Goal: Complete application form: Complete application form

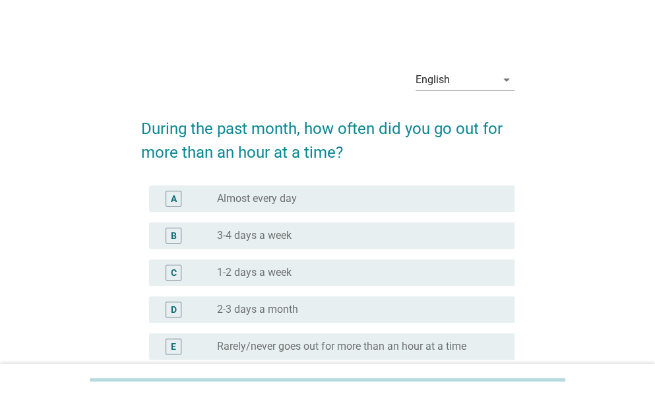
scroll to position [20, 0]
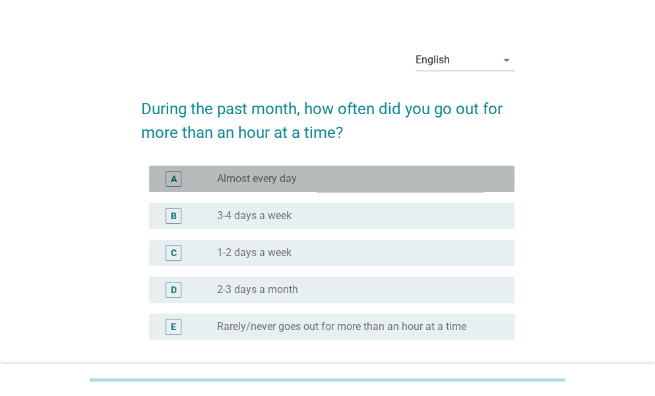
click at [370, 174] on div "radio_button_unchecked Almost every day" at bounding box center [355, 178] width 277 height 13
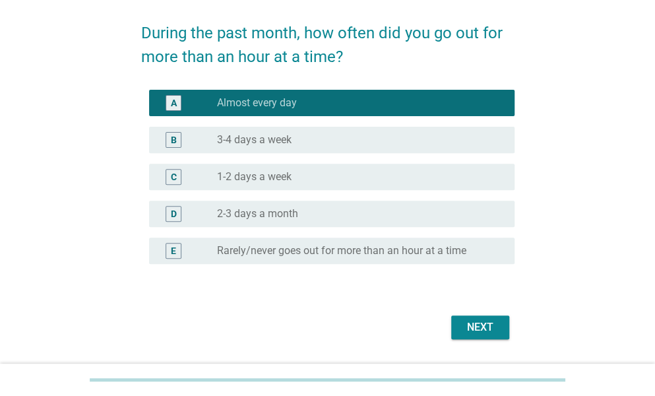
scroll to position [96, 0]
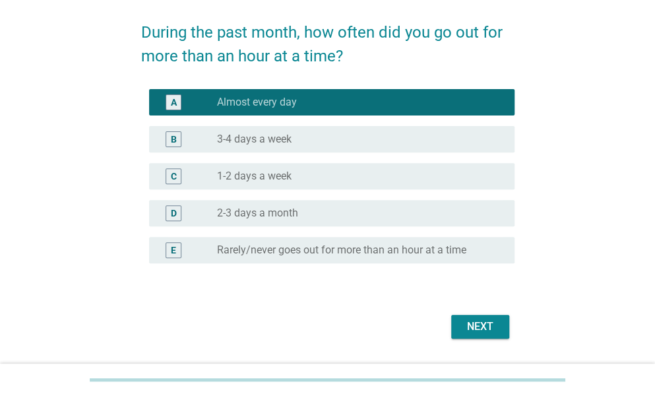
click at [487, 340] on div "Next" at bounding box center [328, 327] width 374 height 32
click at [471, 317] on button "Next" at bounding box center [480, 327] width 58 height 24
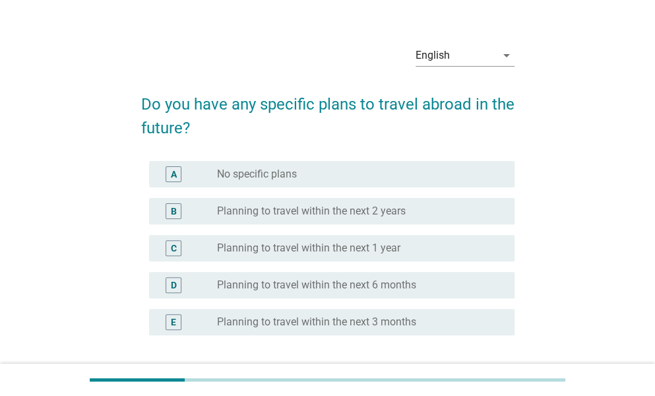
scroll to position [25, 0]
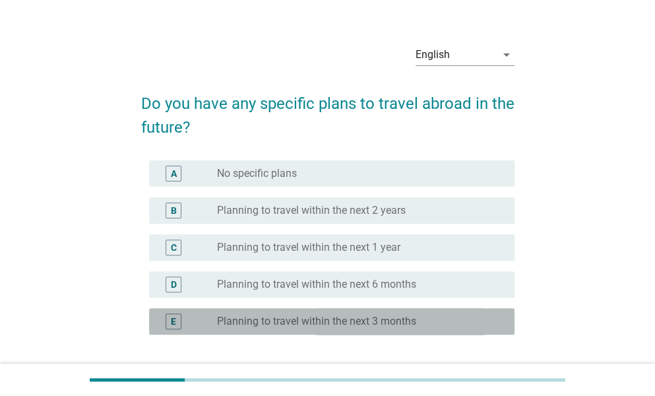
click at [367, 319] on label "Planning to travel within the next 3 months" at bounding box center [316, 321] width 199 height 13
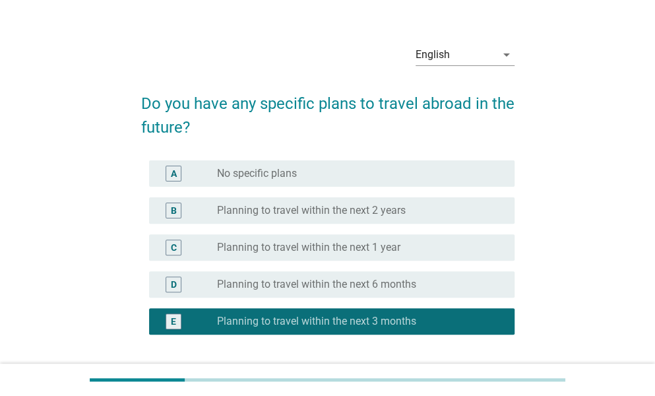
scroll to position [133, 0]
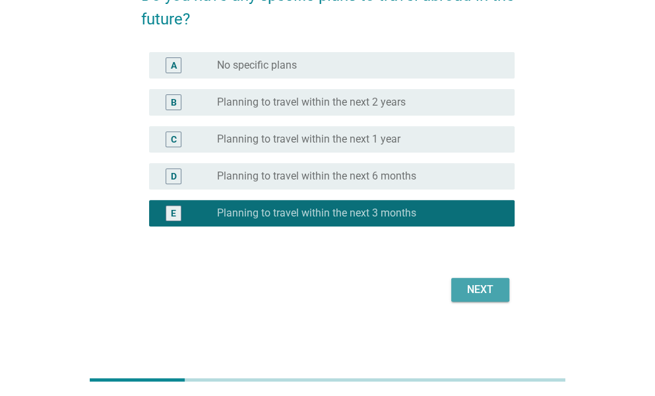
click at [465, 282] on div "Next" at bounding box center [480, 290] width 37 height 16
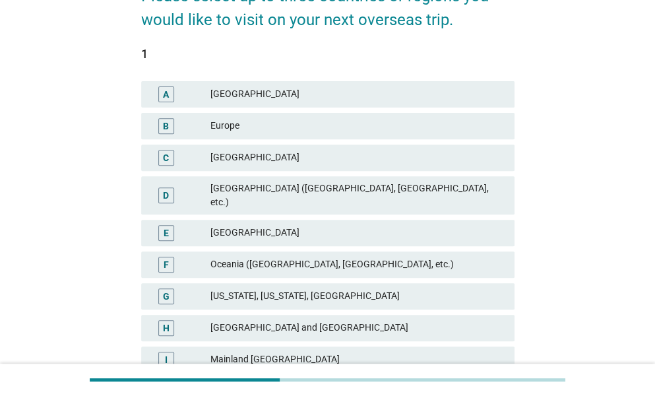
scroll to position [132, 0]
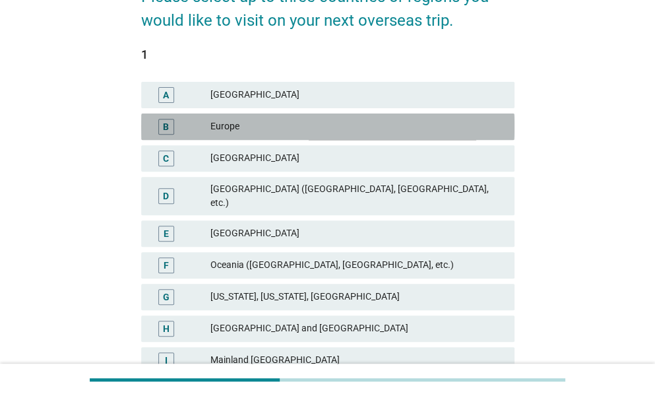
click at [255, 119] on div "Europe" at bounding box center [358, 127] width 294 height 16
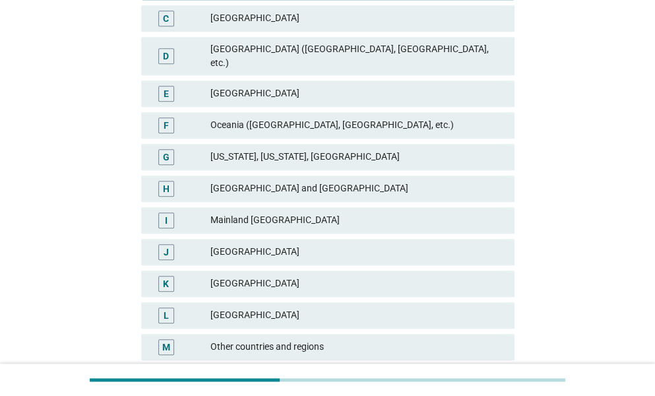
scroll to position [279, 0]
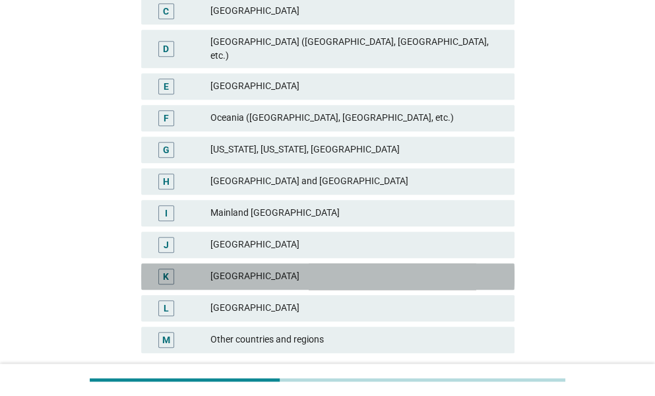
click at [244, 269] on div "[GEOGRAPHIC_DATA]" at bounding box center [358, 277] width 294 height 16
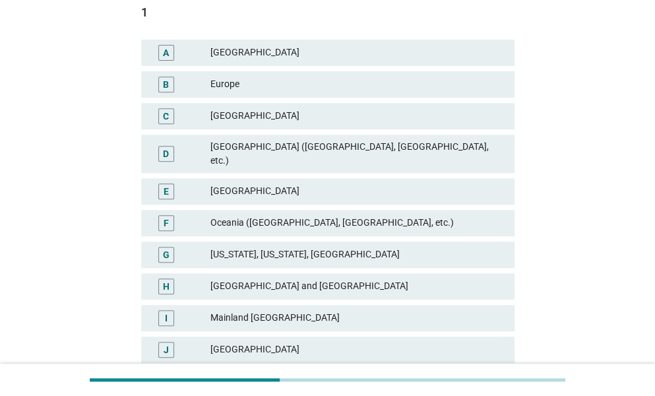
scroll to position [176, 0]
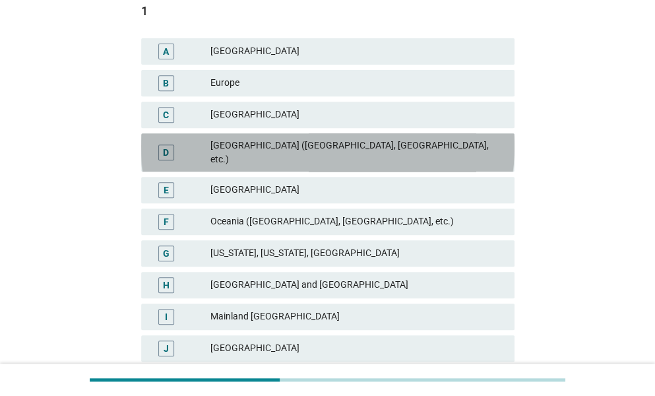
click at [350, 156] on div "D [GEOGRAPHIC_DATA] ([GEOGRAPHIC_DATA], [GEOGRAPHIC_DATA], etc.)" at bounding box center [328, 152] width 374 height 38
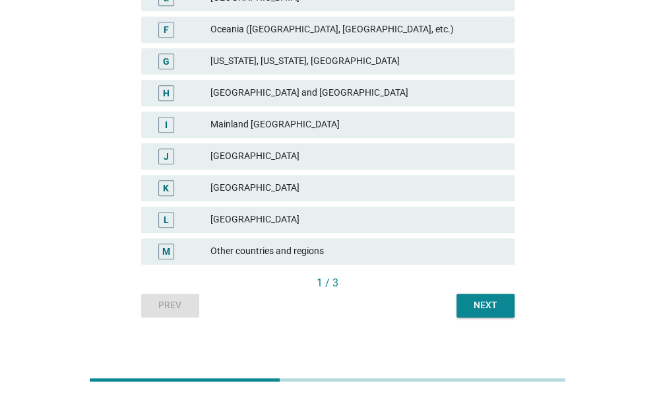
scroll to position [98, 0]
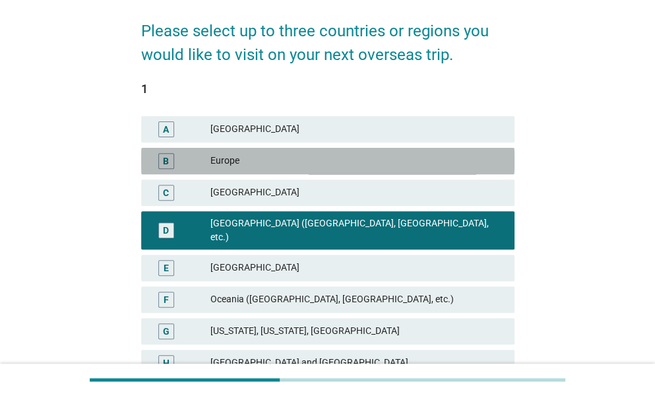
click at [256, 153] on div "Europe" at bounding box center [358, 161] width 294 height 16
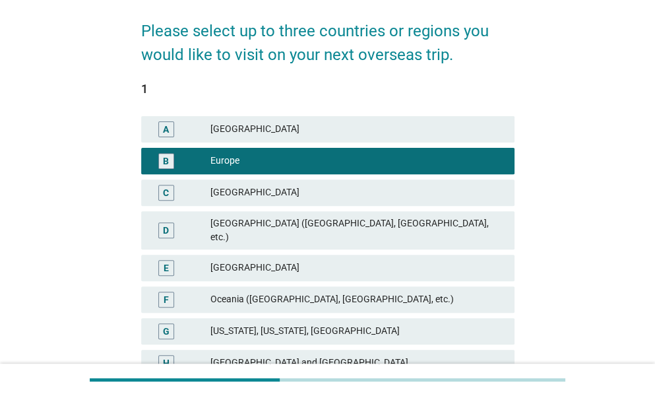
scroll to position [368, 0]
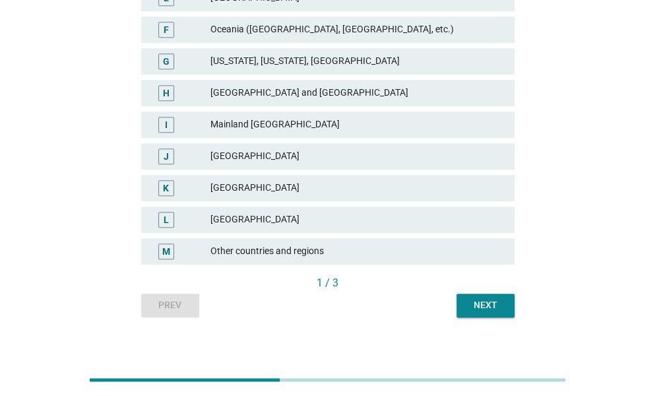
click at [502, 308] on div "English arrow_drop_down Please select up to three countries or regions you woul…" at bounding box center [328, 4] width 395 height 647
click at [471, 294] on button "Next" at bounding box center [486, 306] width 58 height 24
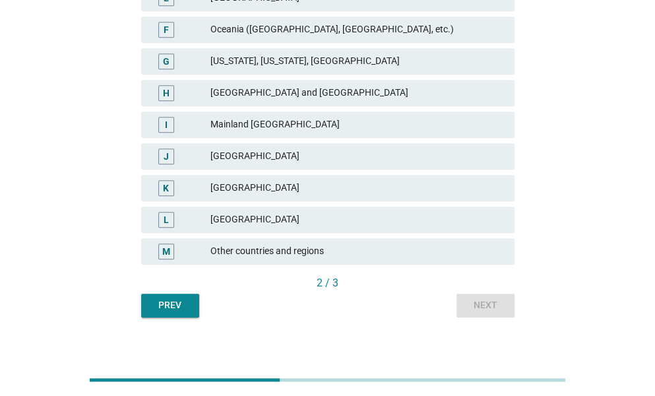
scroll to position [0, 0]
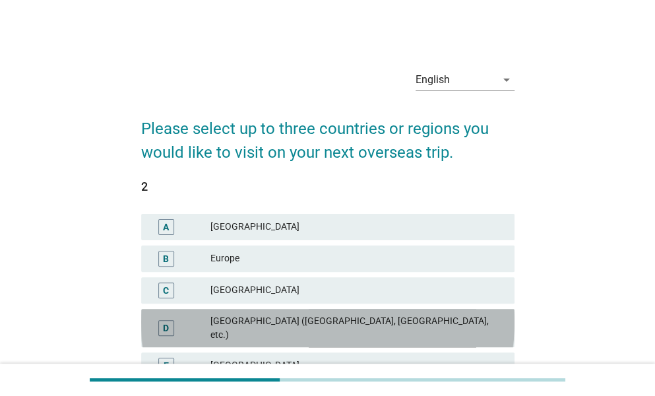
click at [354, 324] on div "[GEOGRAPHIC_DATA] ([GEOGRAPHIC_DATA], [GEOGRAPHIC_DATA], etc.)" at bounding box center [358, 328] width 294 height 28
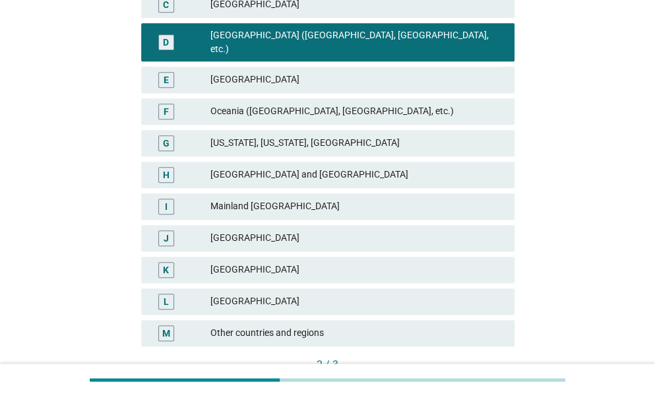
scroll to position [294, 0]
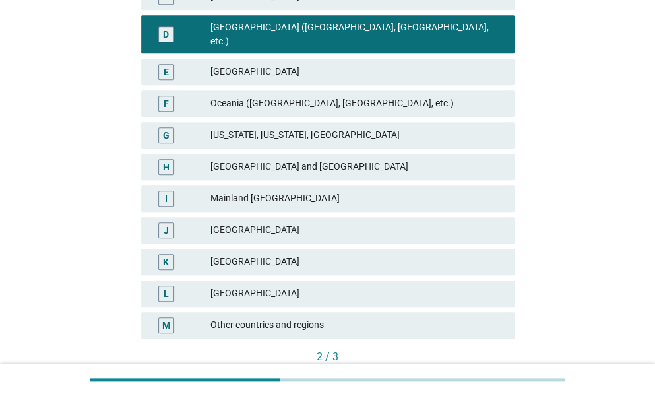
click at [481, 372] on div "Next" at bounding box center [485, 379] width 37 height 14
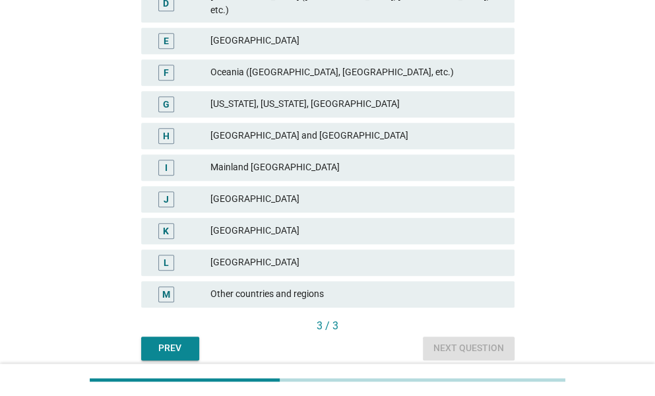
scroll to position [327, 0]
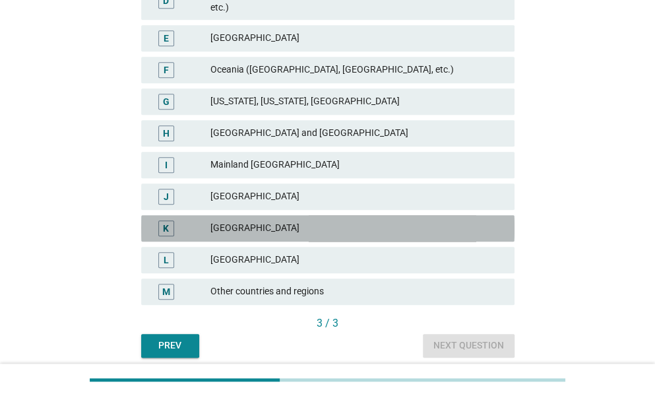
click at [275, 220] on div "[GEOGRAPHIC_DATA]" at bounding box center [358, 228] width 294 height 16
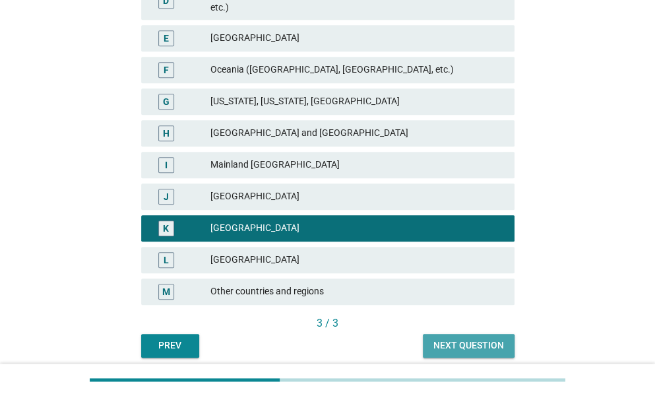
click at [481, 339] on div "Next question" at bounding box center [469, 346] width 71 height 14
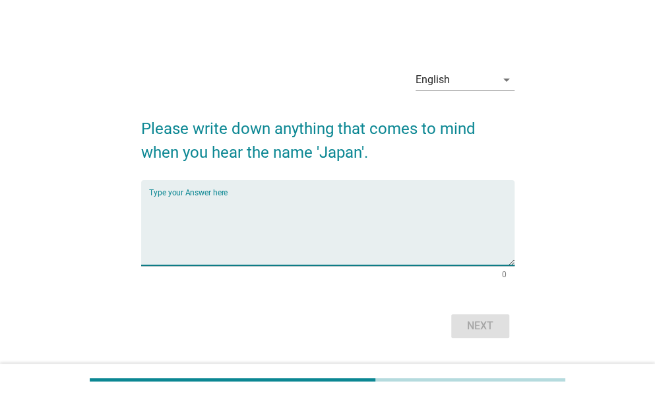
click at [315, 198] on textarea "Type your Answer here" at bounding box center [332, 230] width 366 height 69
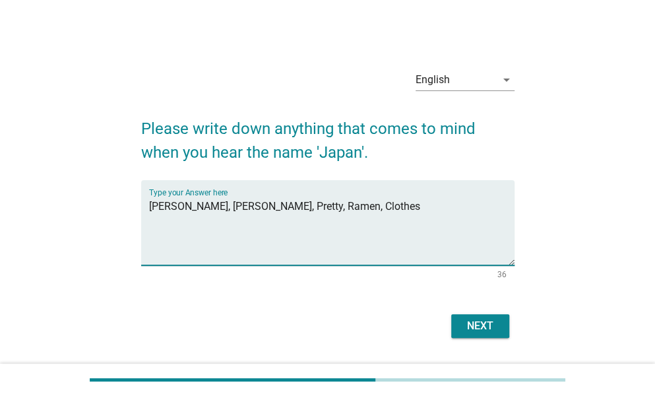
type textarea "[PERSON_NAME], [PERSON_NAME], Pretty, Ramen, Clothes"
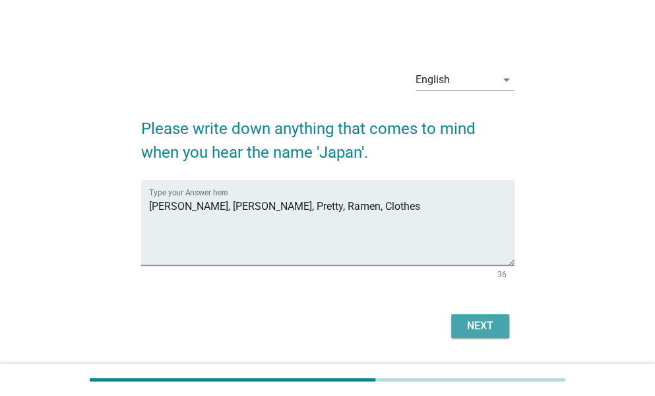
click at [484, 332] on div "Next" at bounding box center [480, 326] width 37 height 16
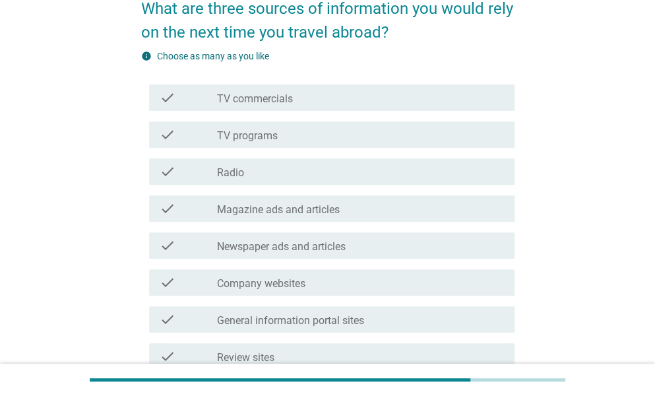
scroll to position [127, 0]
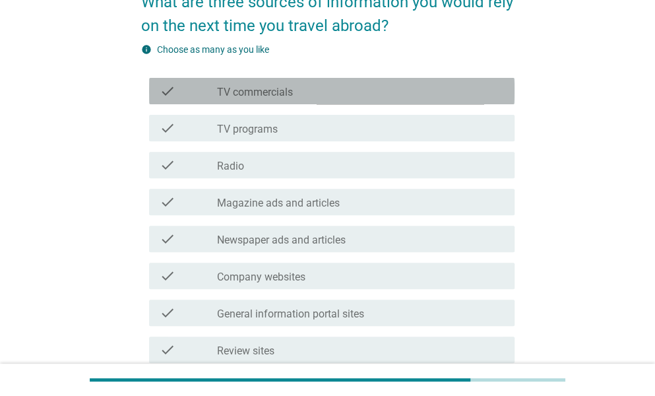
click at [315, 86] on div "check_box_outline_blank TV commercials" at bounding box center [360, 91] width 287 height 16
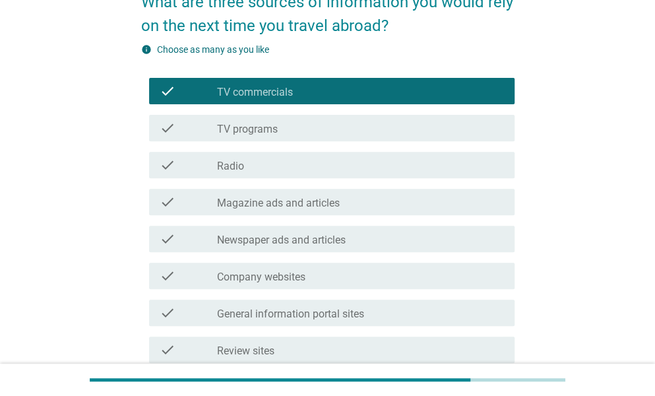
click at [322, 141] on div "check check_box_outline_blank TV programs" at bounding box center [328, 128] width 374 height 37
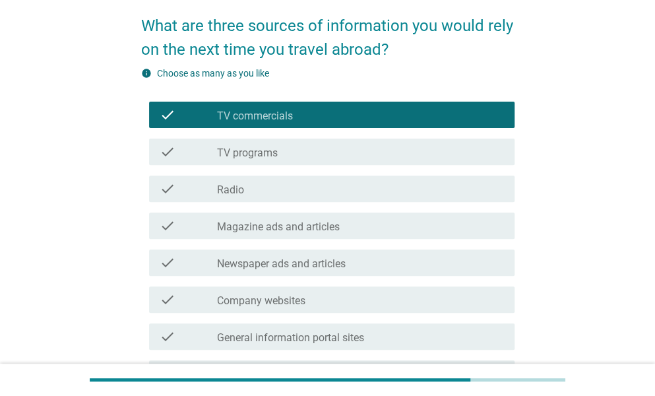
scroll to position [102, 0]
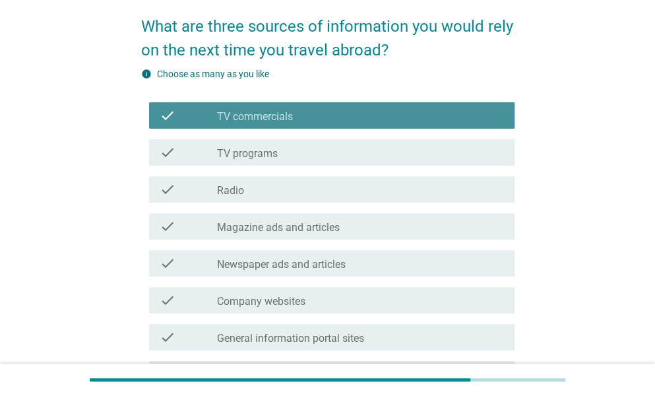
click at [342, 120] on div "check_box_outline_blank TV commercials" at bounding box center [360, 116] width 287 height 16
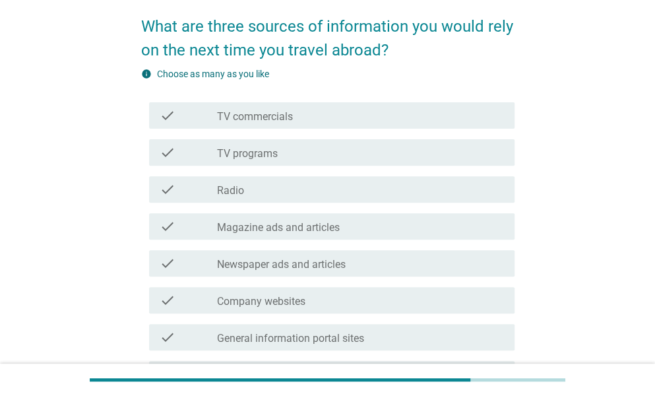
scroll to position [159, 0]
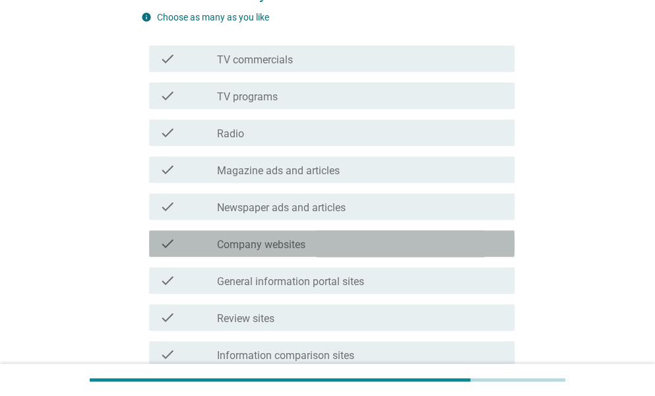
click at [321, 248] on div "check_box_outline_blank Company websites" at bounding box center [360, 244] width 287 height 16
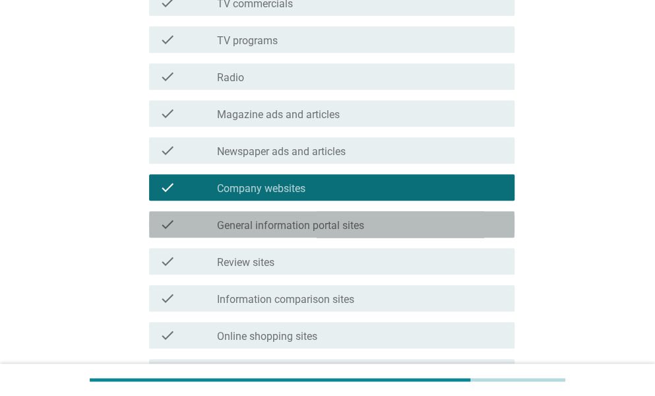
click at [327, 224] on label "General information portal sites" at bounding box center [290, 225] width 147 height 13
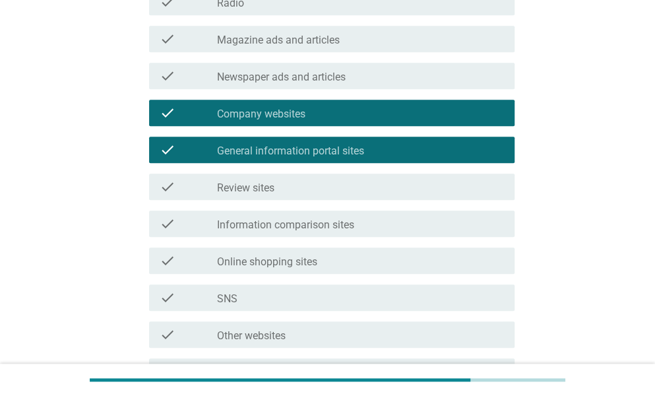
click at [354, 224] on label "Information comparison sites" at bounding box center [285, 224] width 137 height 13
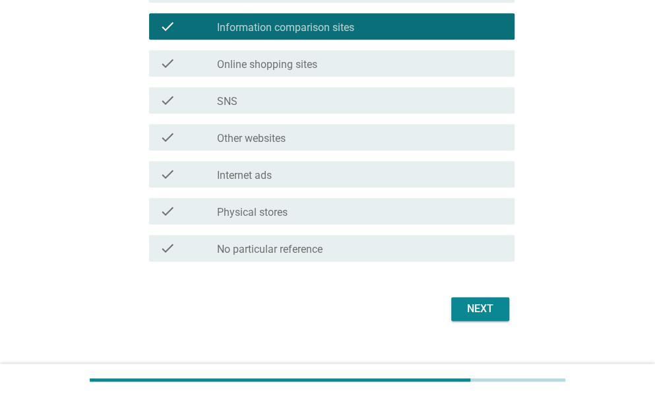
scroll to position [491, 0]
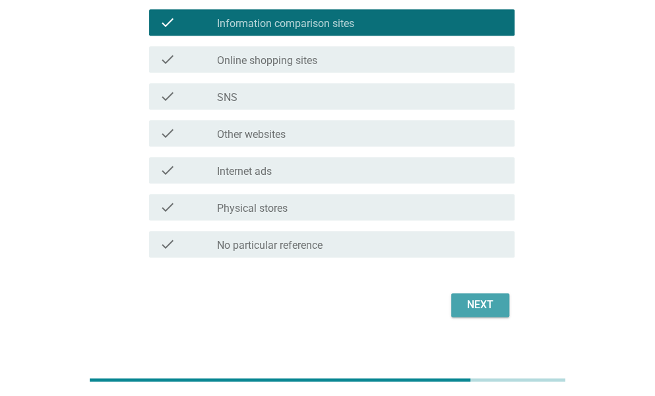
click at [495, 315] on button "Next" at bounding box center [480, 305] width 58 height 24
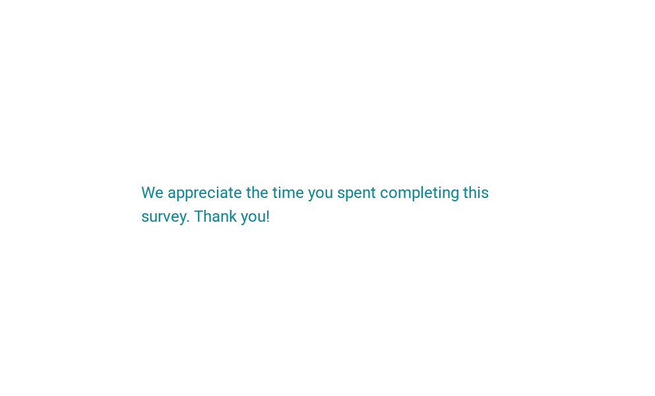
scroll to position [0, 0]
